Goal: Transaction & Acquisition: Purchase product/service

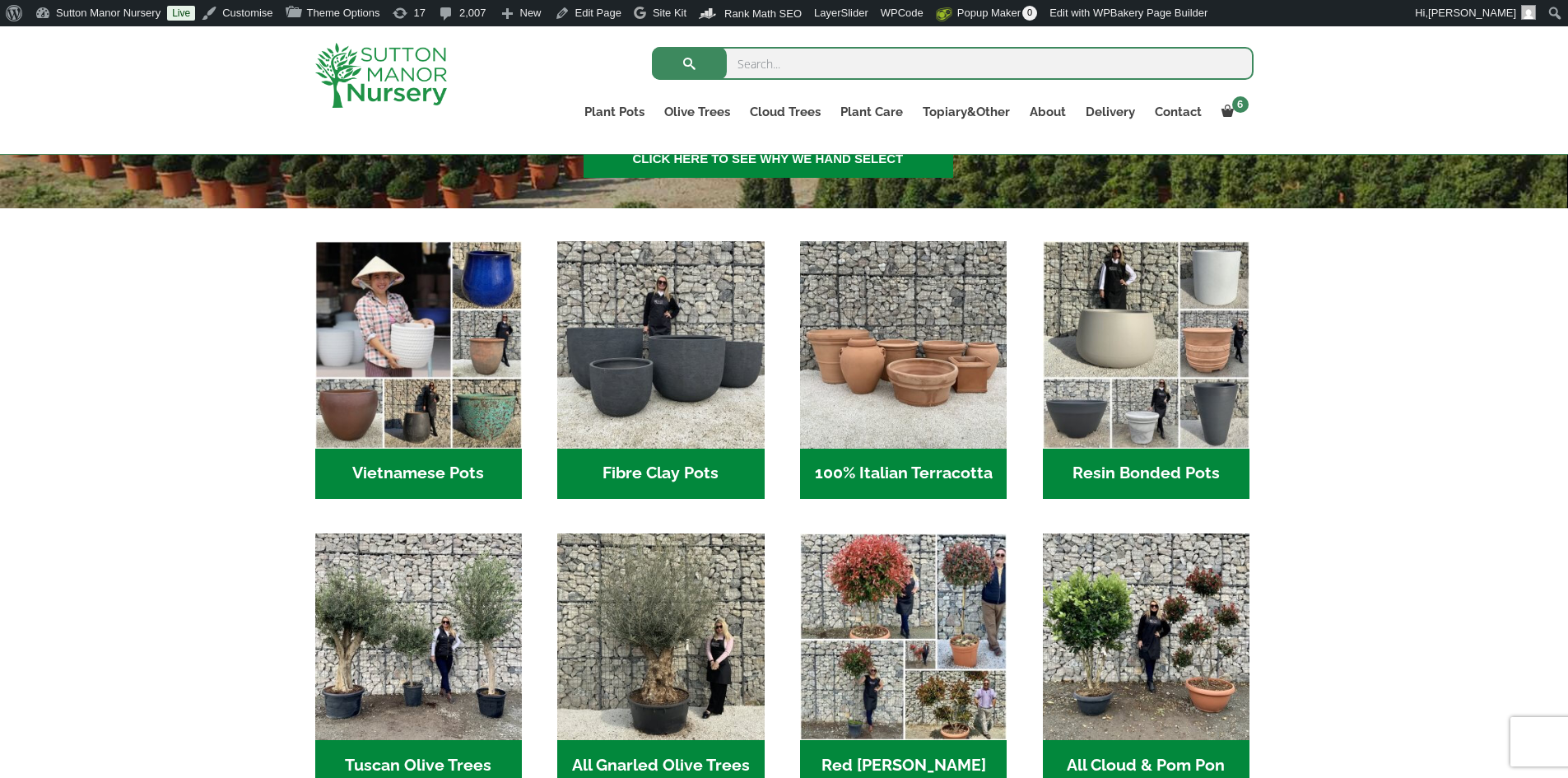
scroll to position [546, 0]
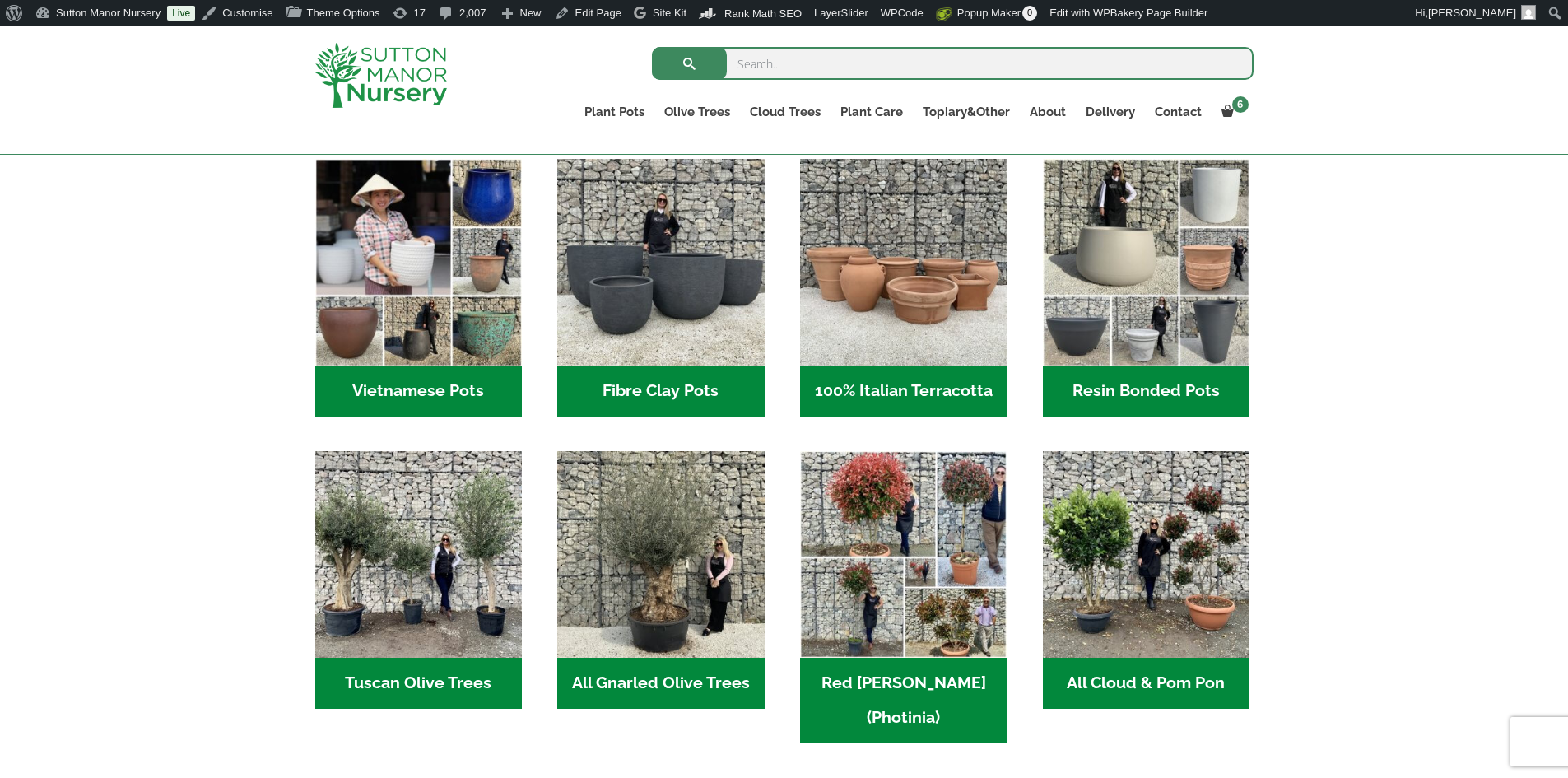
click at [1123, 382] on h2 "Resin Bonded Pots (212)" at bounding box center [1146, 391] width 207 height 51
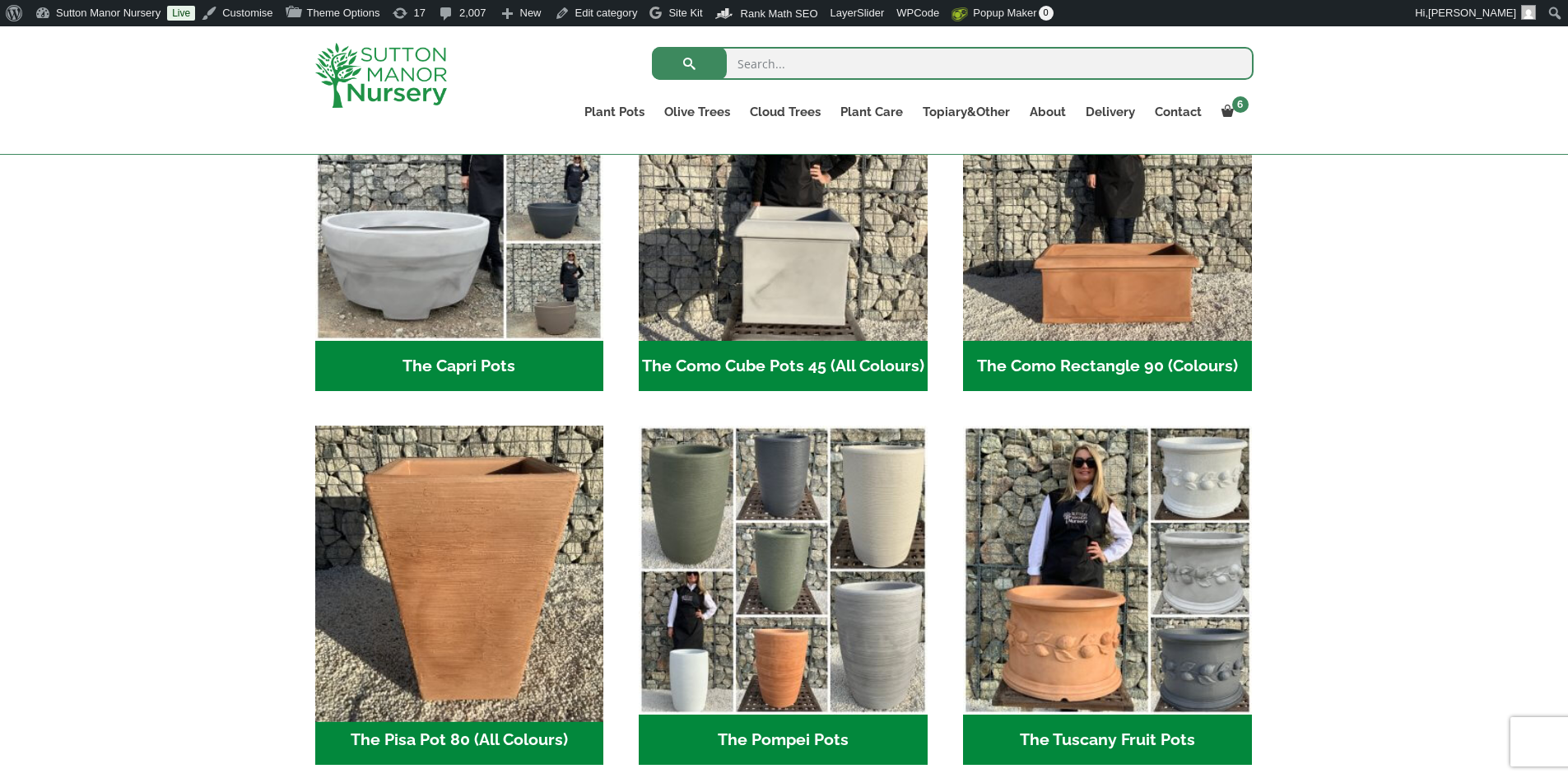
scroll to position [1070, 0]
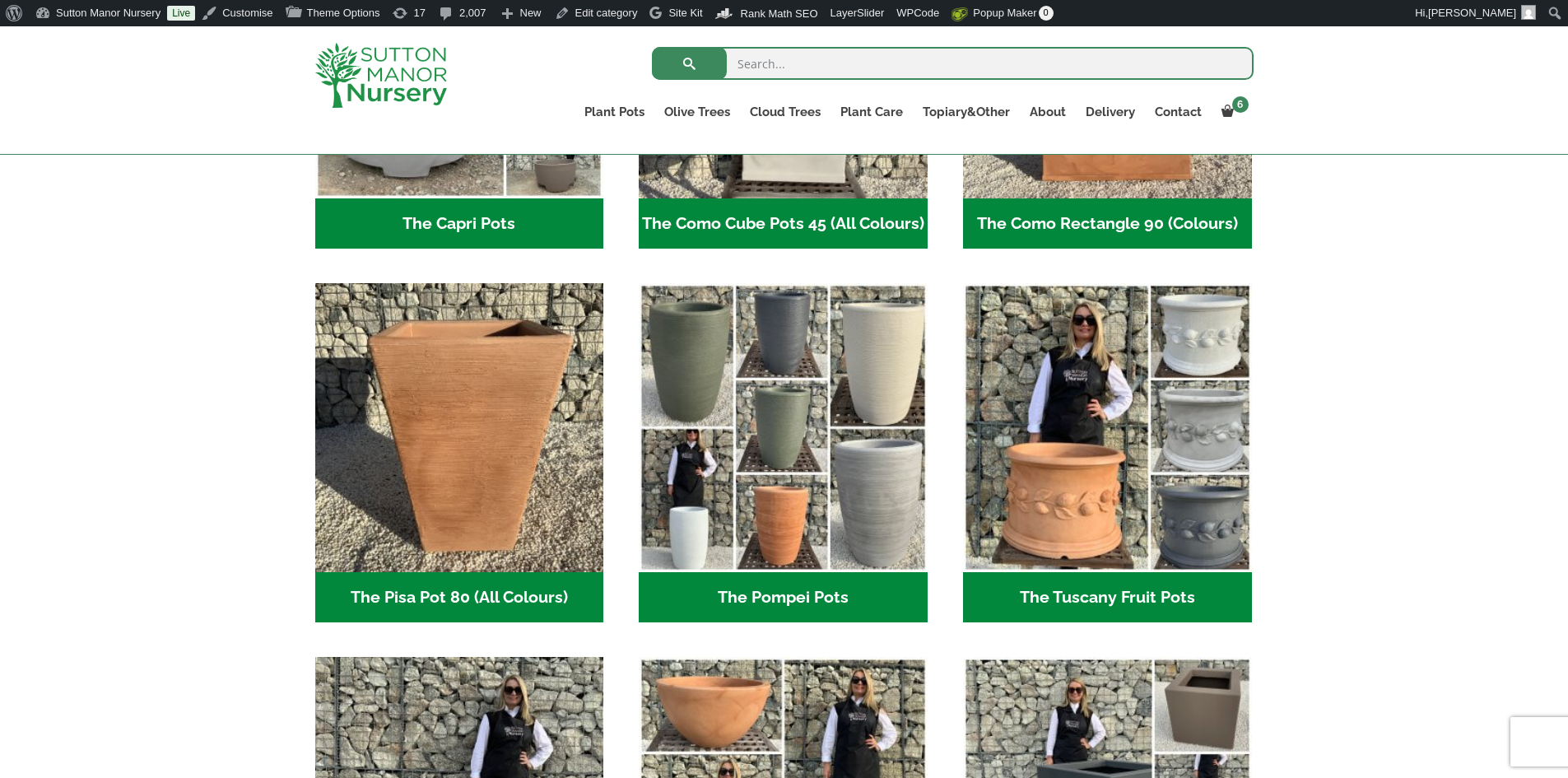
click at [483, 209] on h2 "The Capri Pots (34)" at bounding box center [459, 224] width 289 height 51
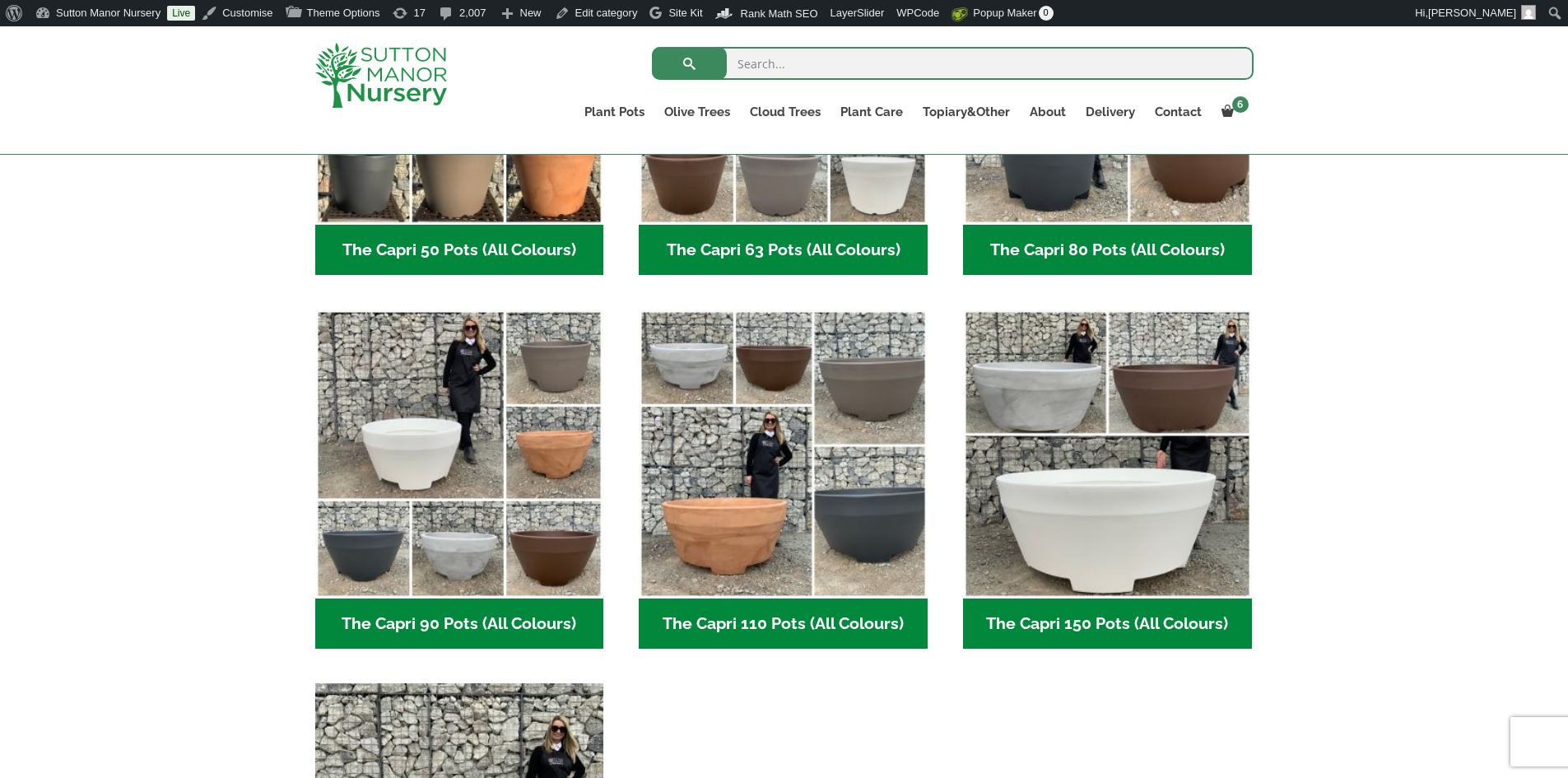
scroll to position [824, 0]
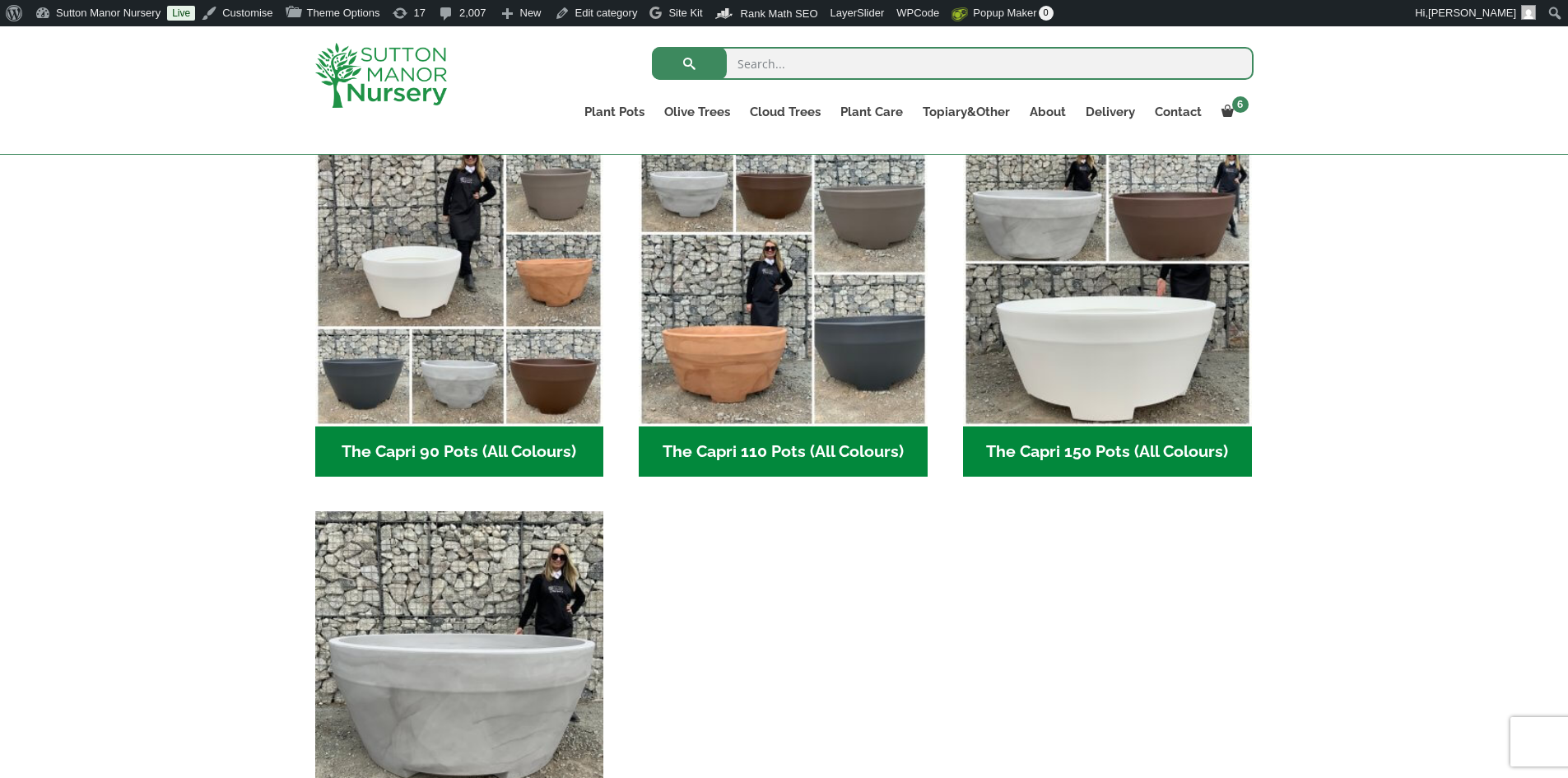
click at [711, 453] on h2 "The Capri 110 Pots (All Colours) (5)" at bounding box center [783, 451] width 289 height 51
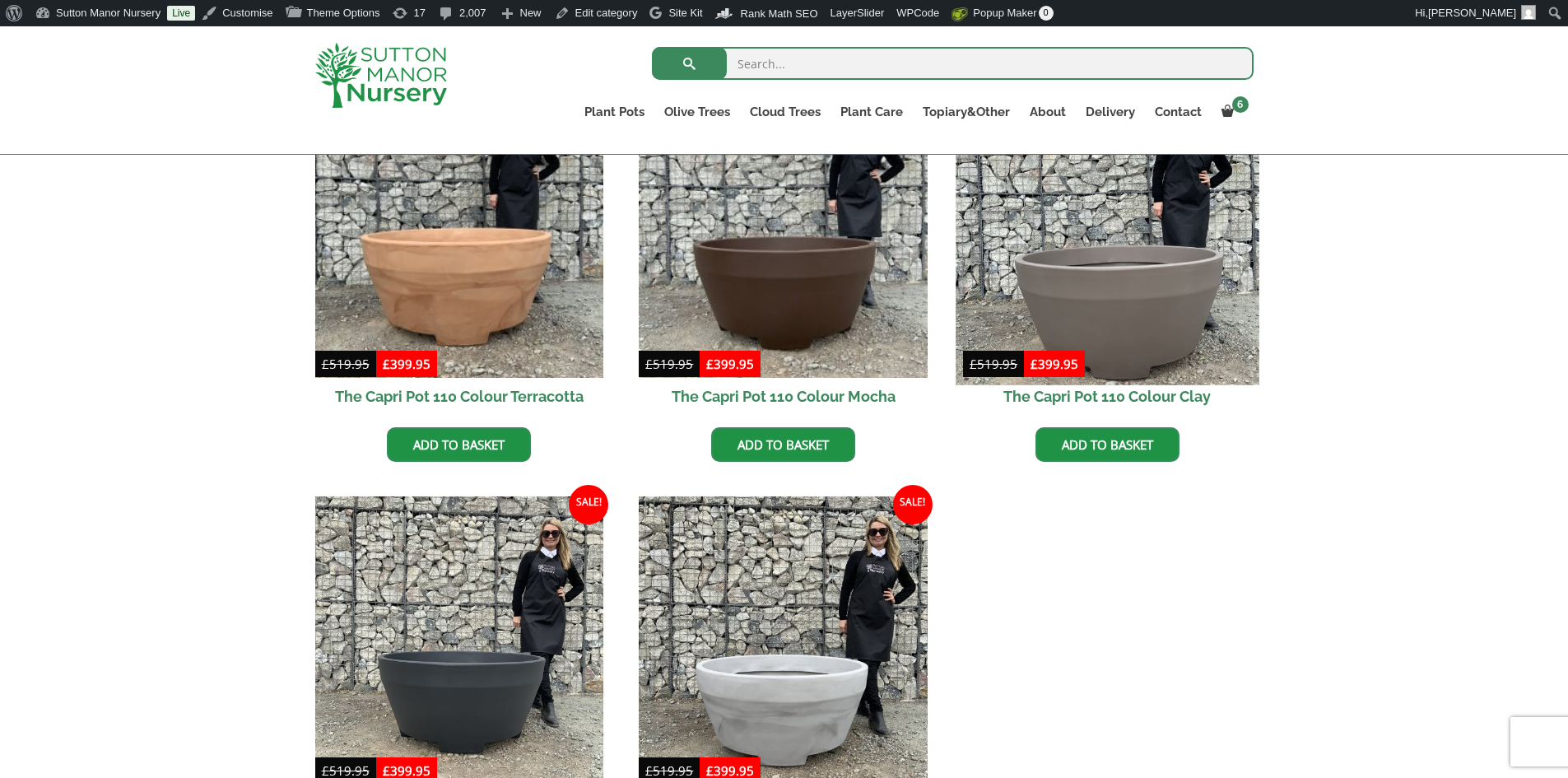
scroll to position [411, 0]
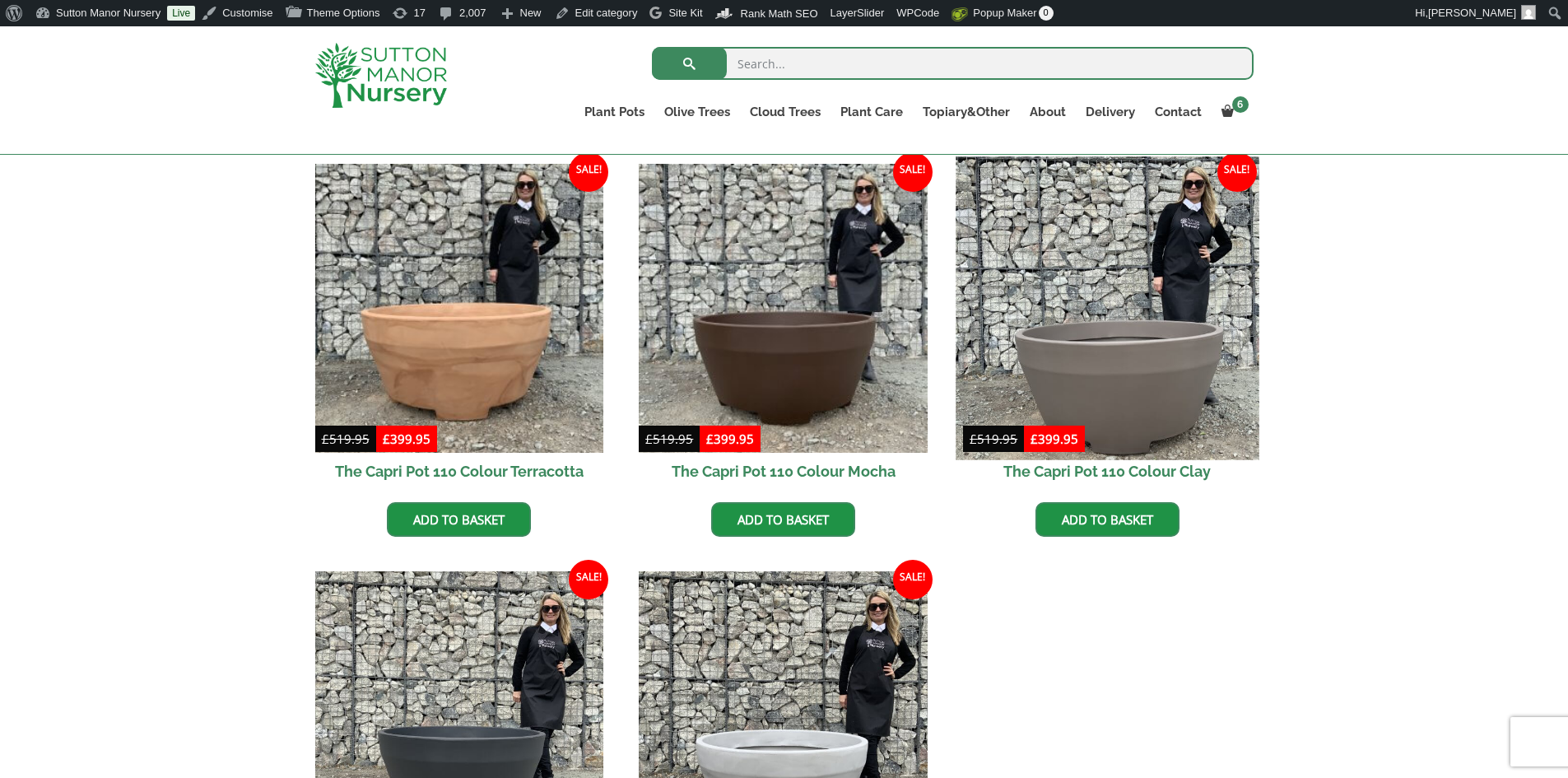
click at [1161, 368] on img at bounding box center [1106, 307] width 303 height 303
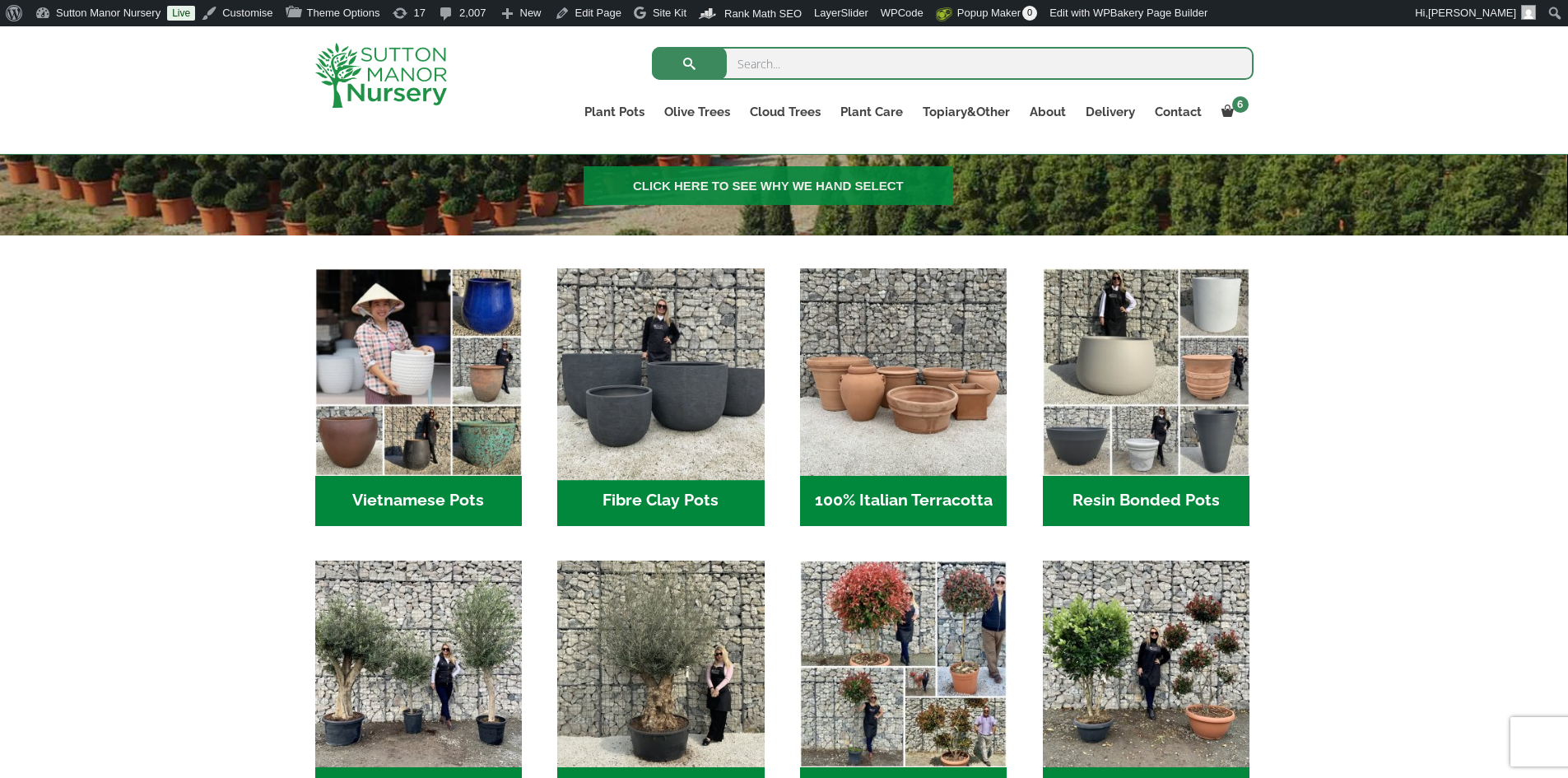
scroll to position [576, 0]
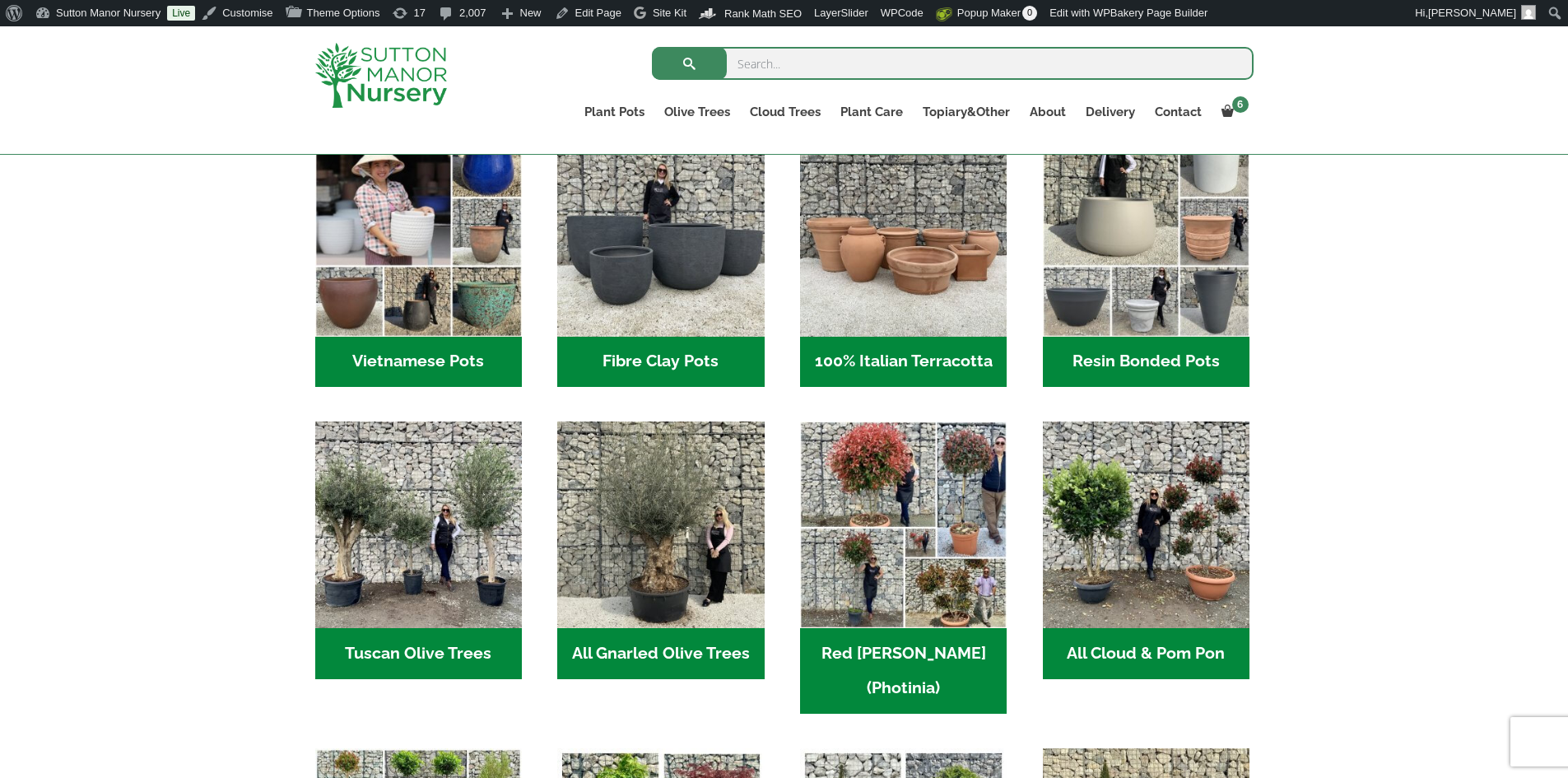
click at [623, 361] on h2 "Fibre Clay Pots (3)" at bounding box center [660, 362] width 207 height 51
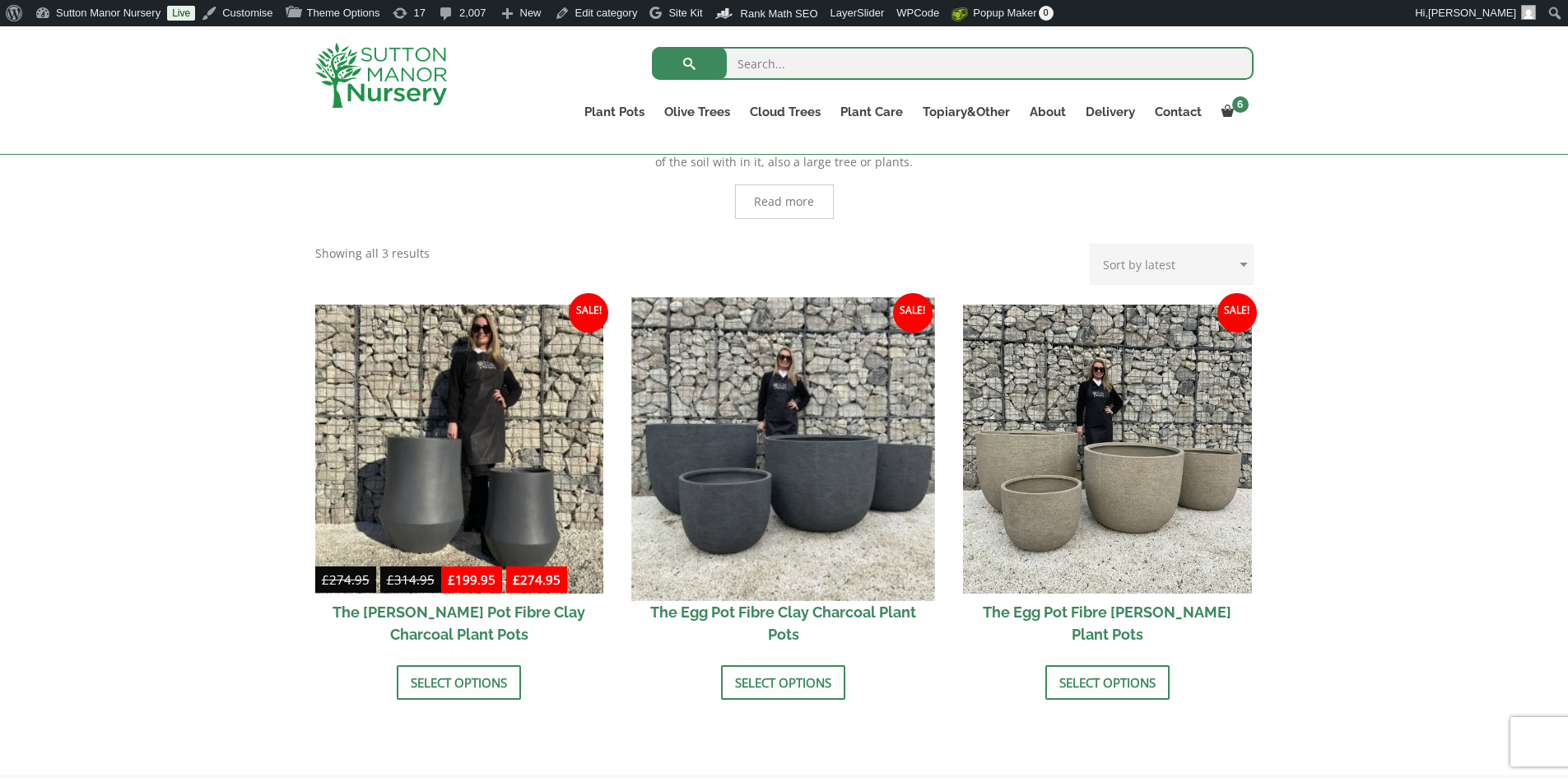
scroll to position [411, 0]
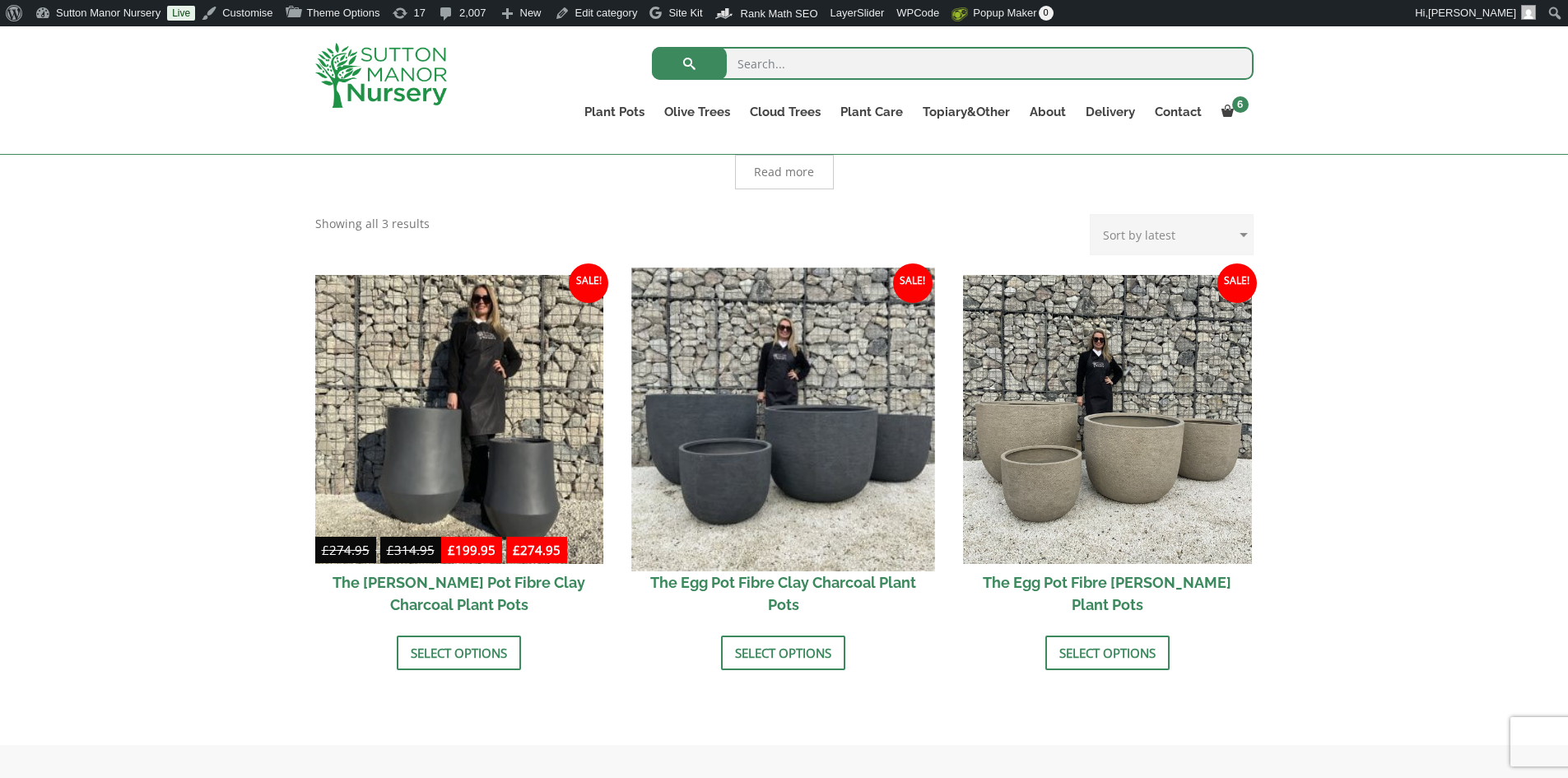
click at [796, 358] on img at bounding box center [783, 418] width 303 height 303
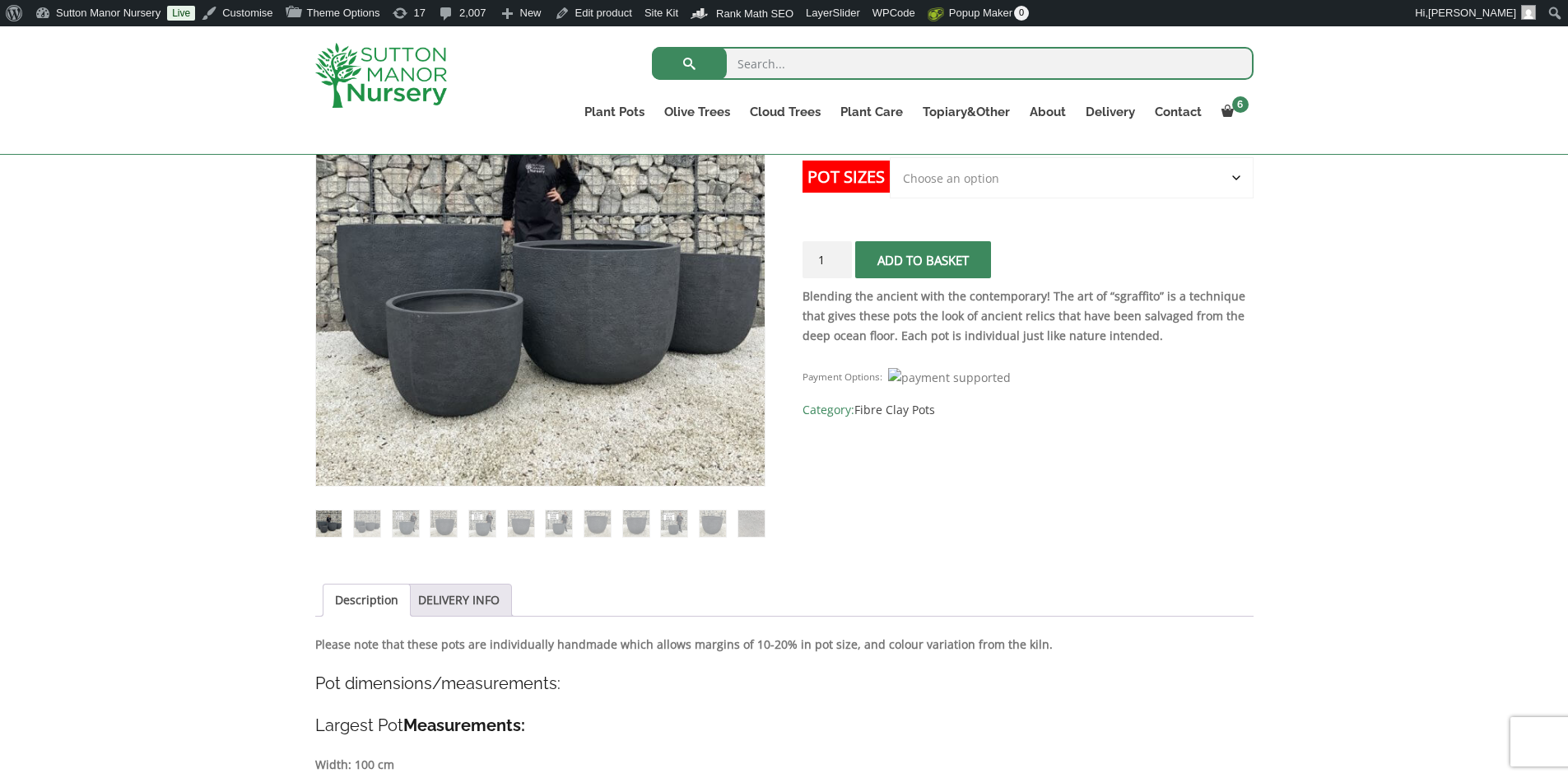
scroll to position [247, 0]
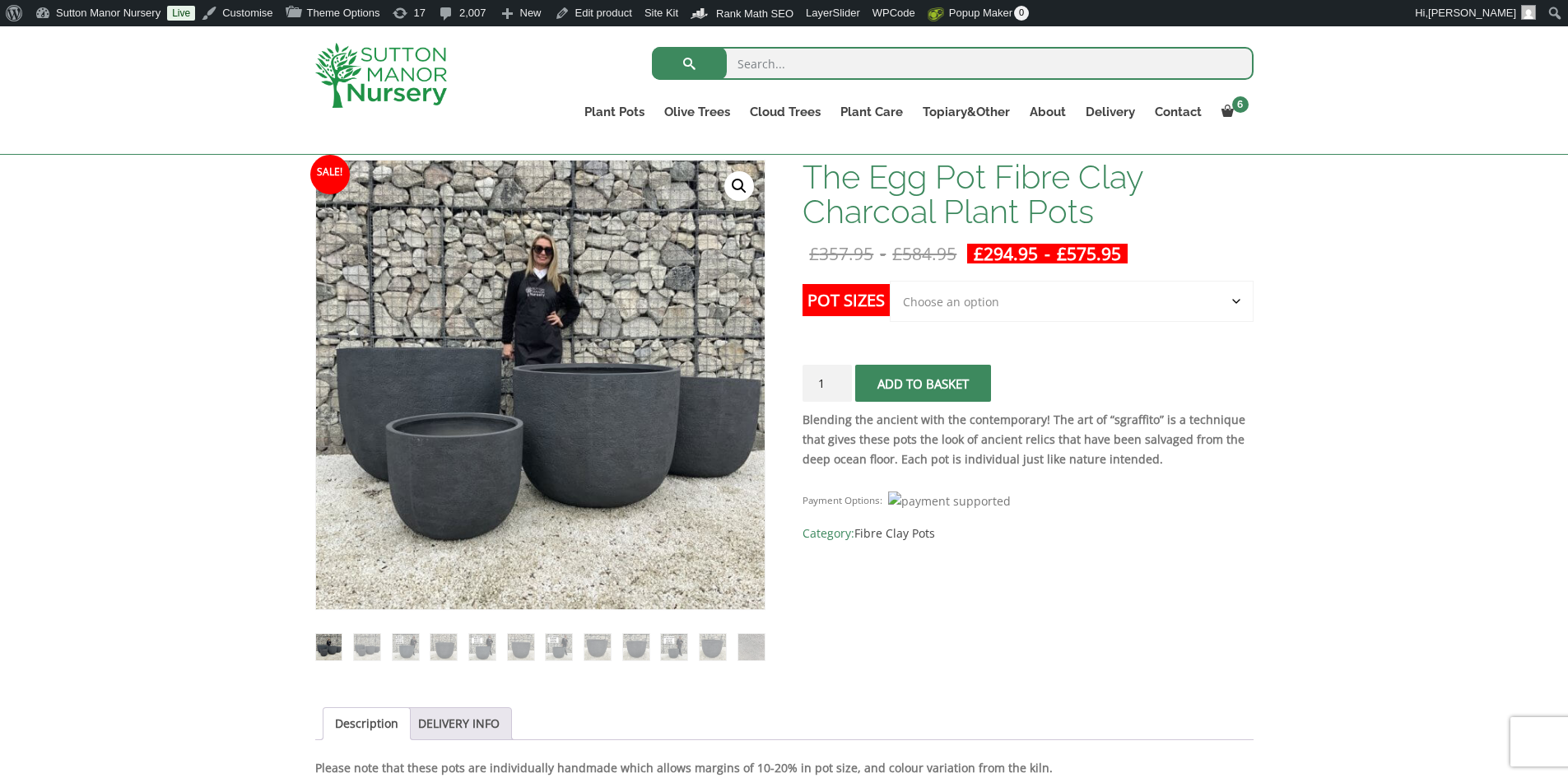
click at [1232, 300] on select "Choose an option Click here to buy the 5th To Largest Pot In The Picture Click …" at bounding box center [1070, 301] width 362 height 41
